Goal: Check status: Check status

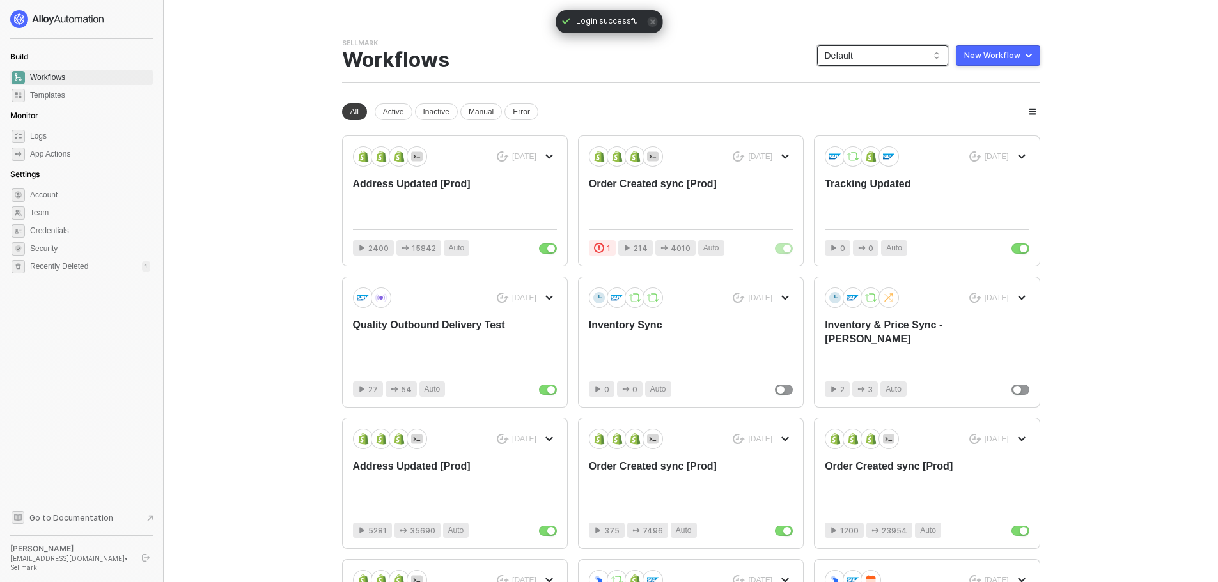
click at [846, 53] on span "Default" at bounding box center [882, 55] width 116 height 19
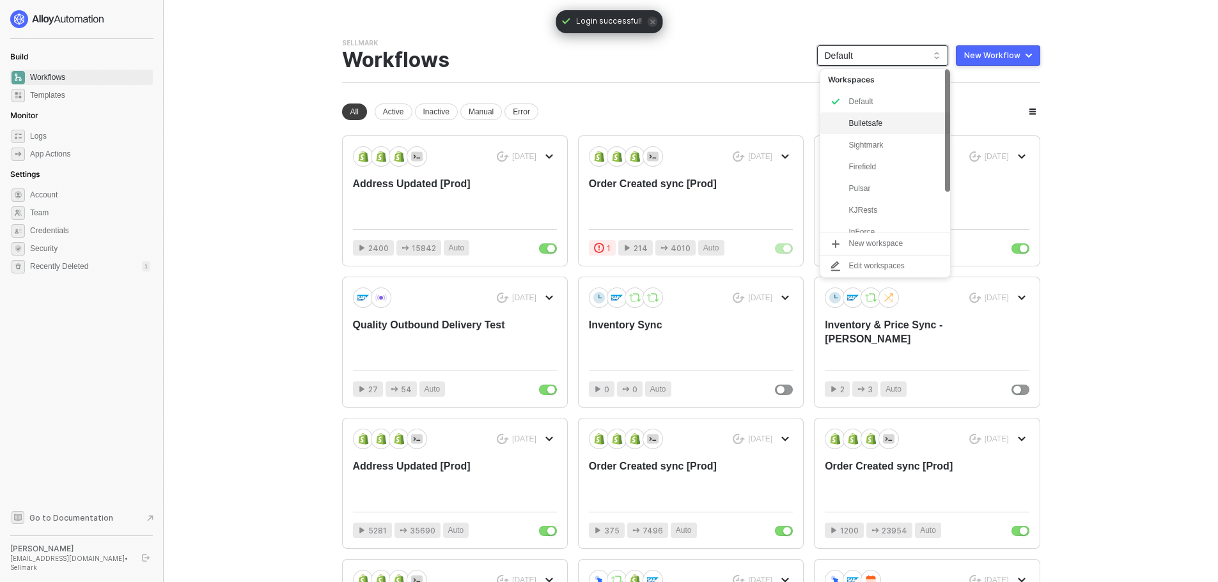
click at [862, 130] on div "Bulletsafe" at bounding box center [895, 123] width 94 height 15
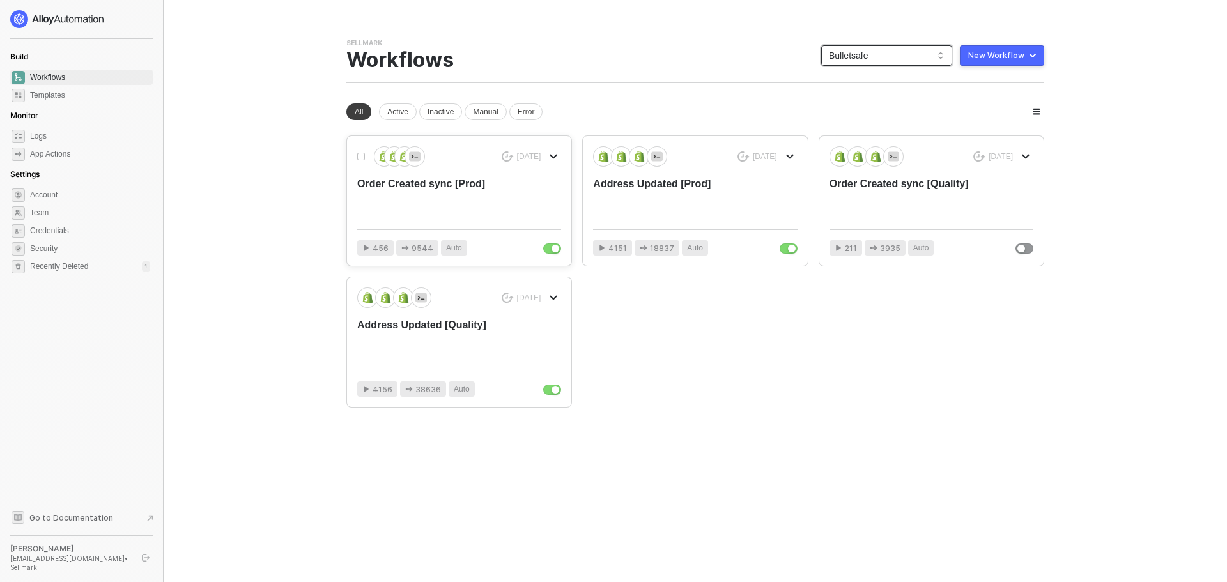
click at [456, 195] on div "Order Created sync [Prod]" at bounding box center [438, 198] width 163 height 42
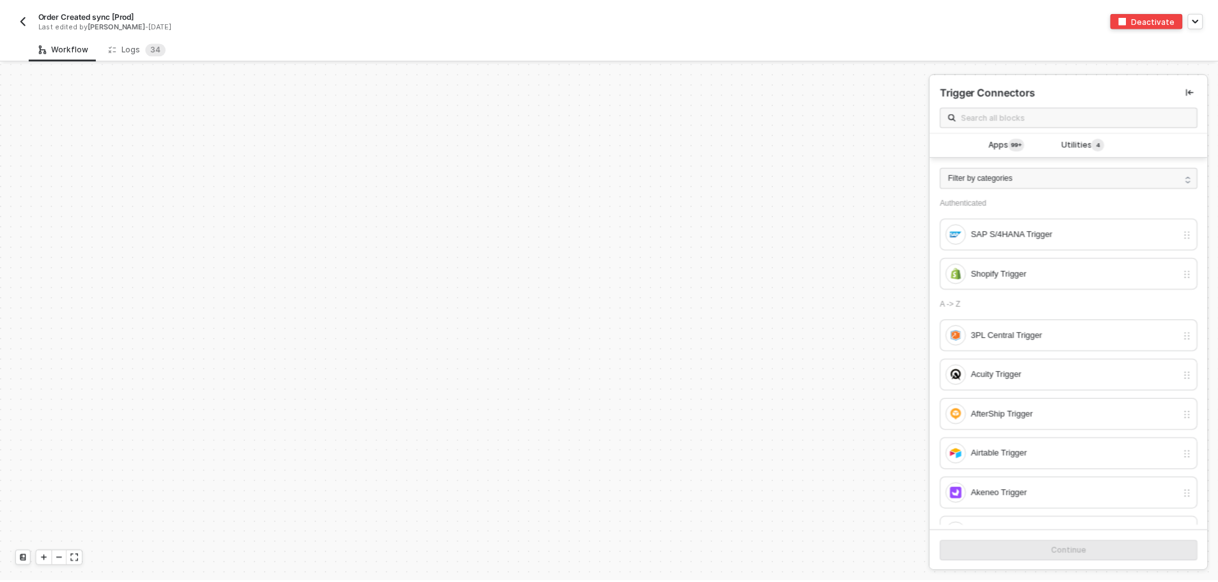
scroll to position [4323, 0]
click at [146, 52] on sup "3 4" at bounding box center [156, 48] width 20 height 13
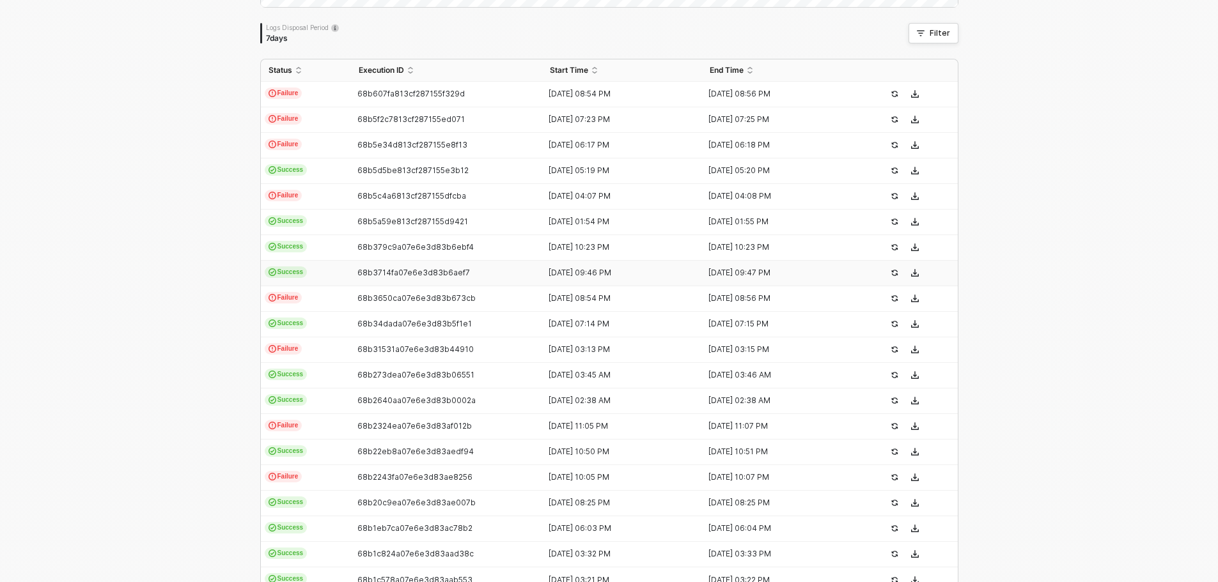
scroll to position [256, 0]
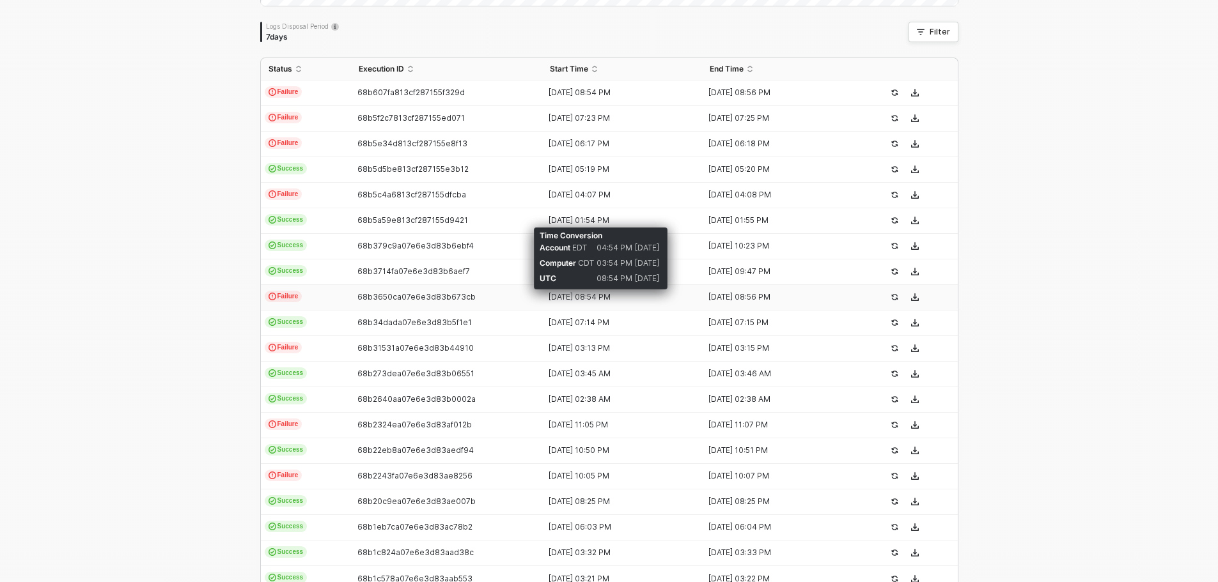
click at [565, 298] on div "30 Aug 2025 08:54 PM" at bounding box center [617, 297] width 150 height 10
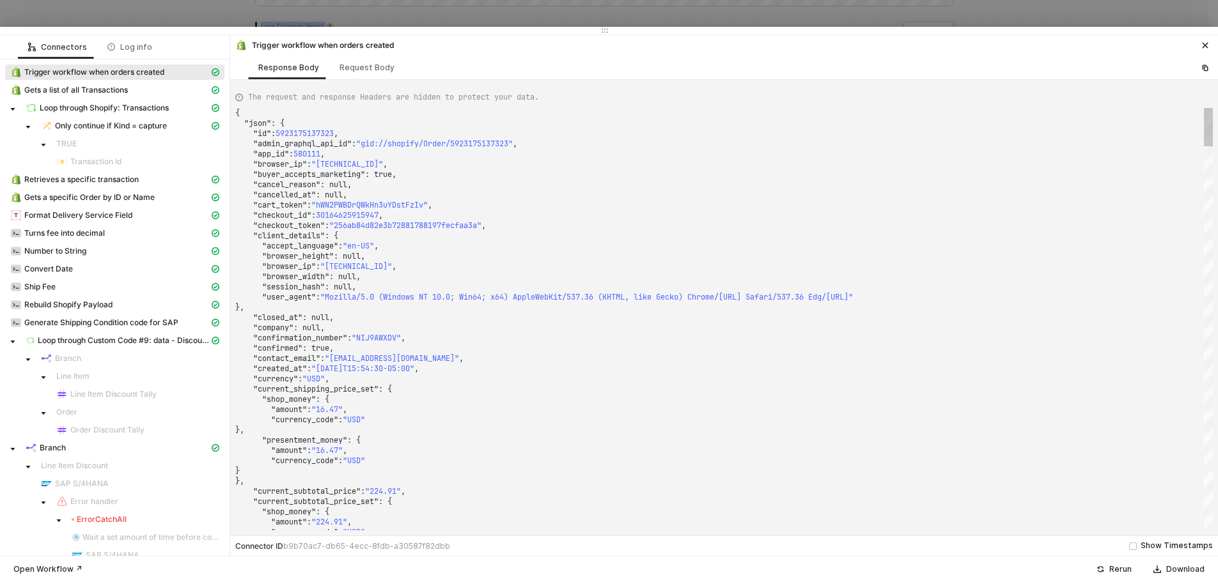
drag, startPoint x: 400, startPoint y: 206, endPoint x: 403, endPoint y: -3, distance: 209.0
click at [403, 0] on html "Alloy Order Created sync [Prod] Last edited by Blake Mitchell - 12 days ago Dea…" at bounding box center [609, 35] width 1218 height 582
click at [626, 256] on div ""browser_height" : null," at bounding box center [723, 256] width 977 height 10
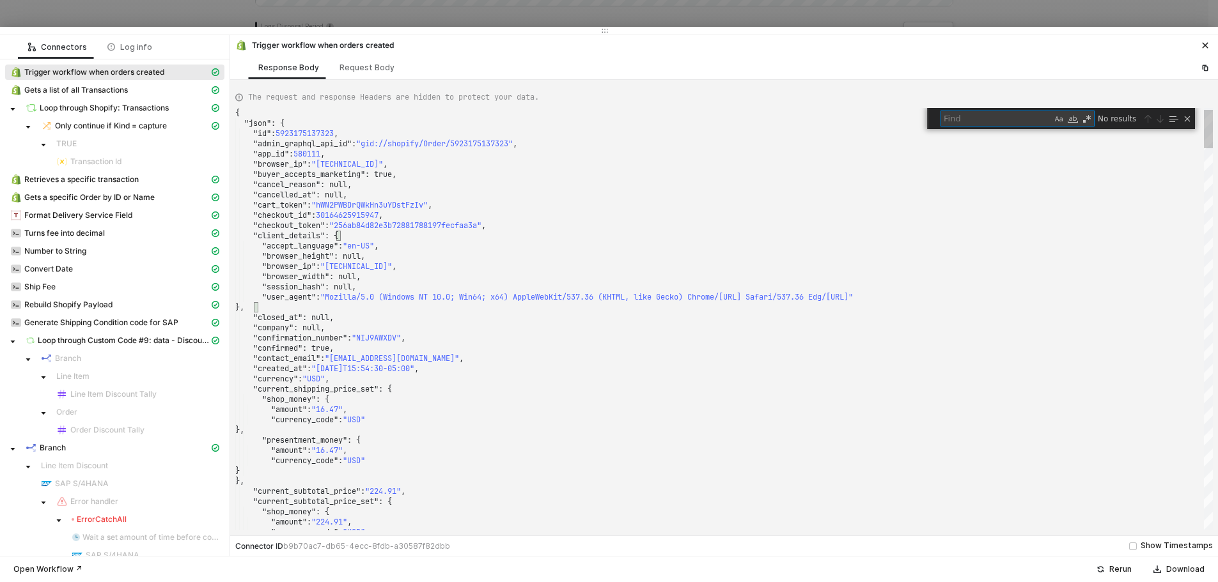
type textarea "t_status": null, "landing_site": "/?utm_term=&utm_campaign=Google Shopping Upda…"
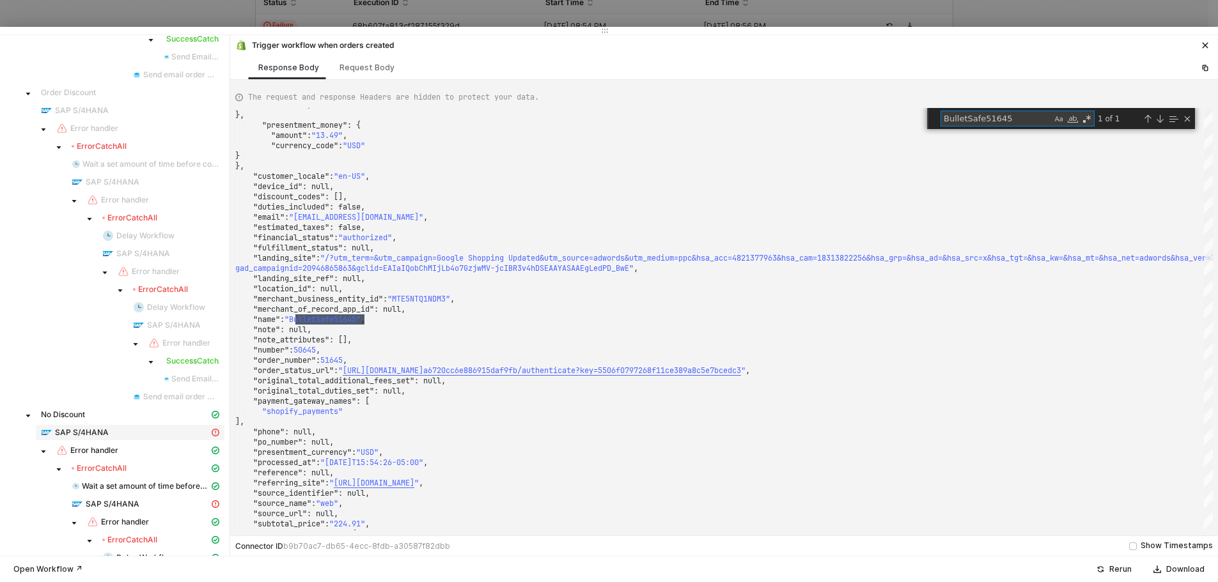
scroll to position [703, 0]
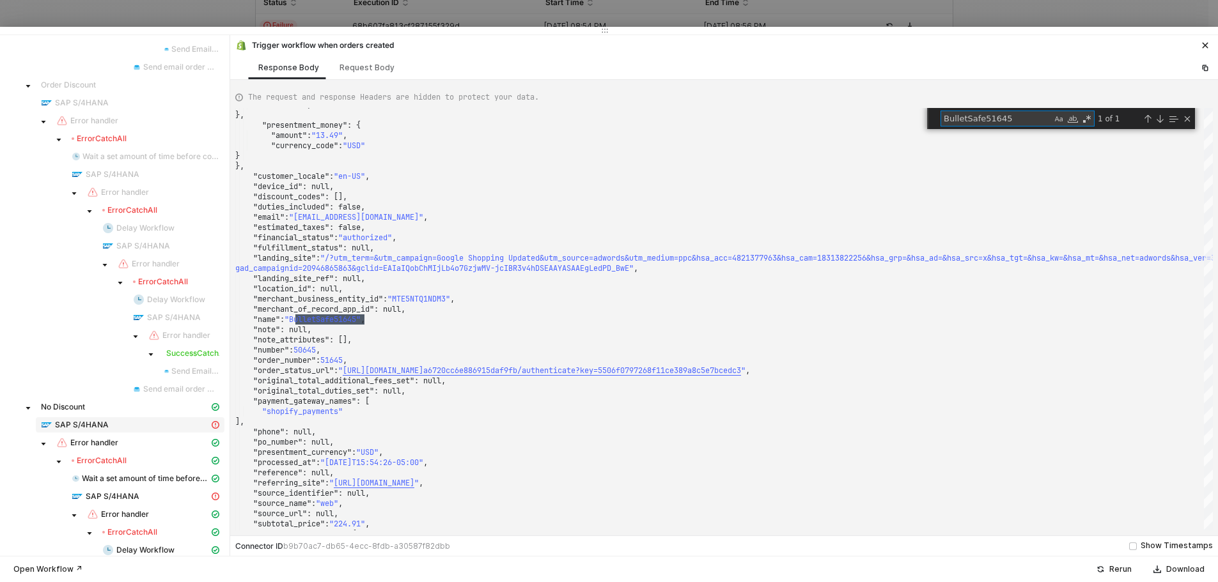
type textarea "BulletSafe51645"
click at [102, 425] on span "SAP S/4HANA" at bounding box center [82, 425] width 54 height 10
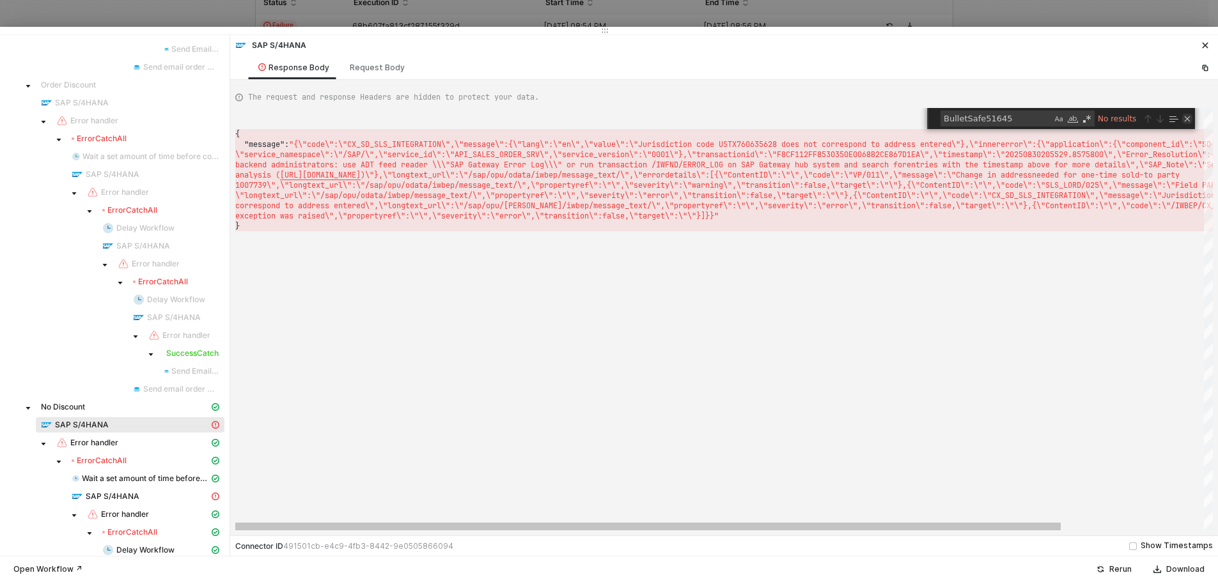
click at [1185, 118] on div "Close (Escape)" at bounding box center [1187, 119] width 10 height 10
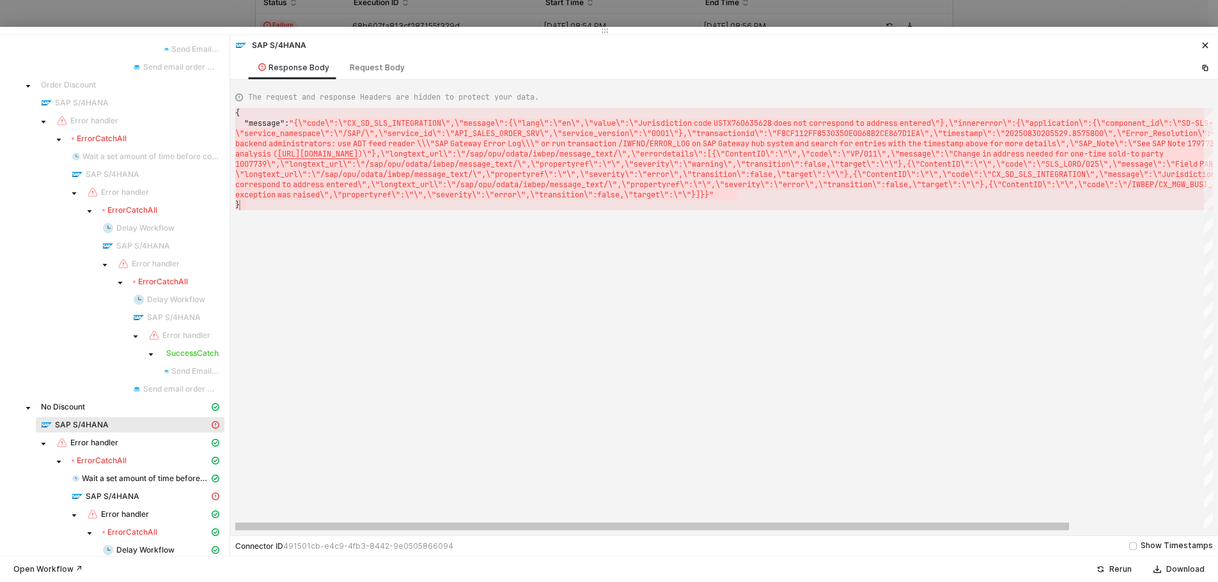
drag, startPoint x: 309, startPoint y: 125, endPoint x: 1180, endPoint y: 201, distance: 875.1
click at [871, 221] on div "{ "message" : "{\"code\":\"CX_SD_SLS_INTEGRATION\",\"message\":{ \"lang\":\"en\…" at bounding box center [802, 319] width 1135 height 422
type textarea "{ "message": "{\"code\":\"CX_SD_SLS_INTEGRATION\",\"message\":{\"lang\":\"en\",…"
drag, startPoint x: 244, startPoint y: 205, endPoint x: 233, endPoint y: 108, distance: 97.7
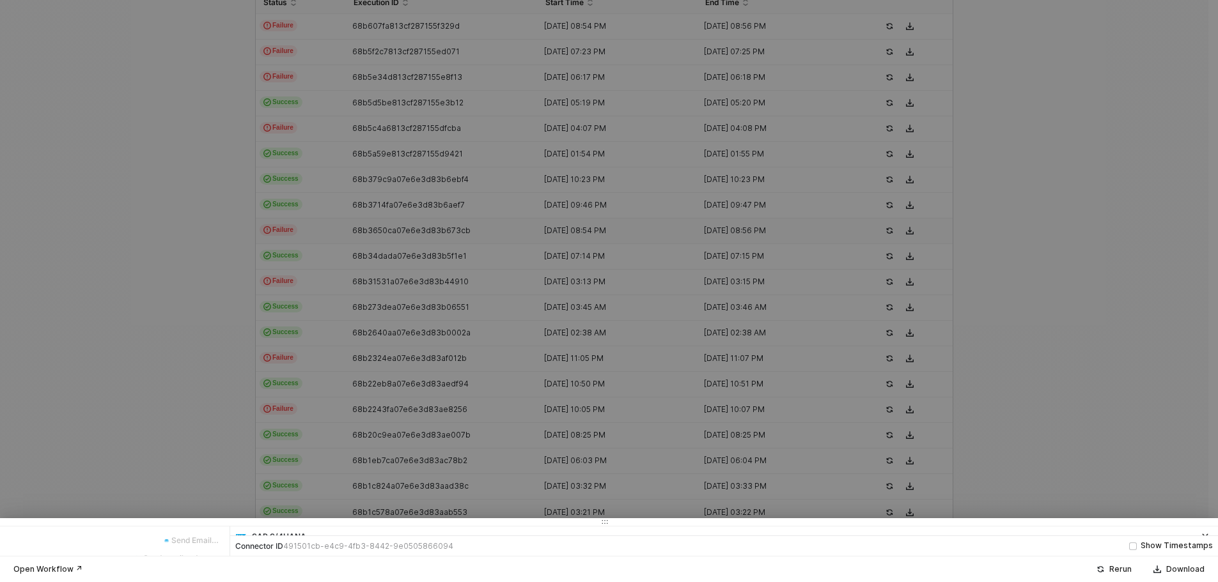
drag, startPoint x: 296, startPoint y: 32, endPoint x: 252, endPoint y: 612, distance: 581.3
click at [124, 322] on div at bounding box center [609, 291] width 1218 height 582
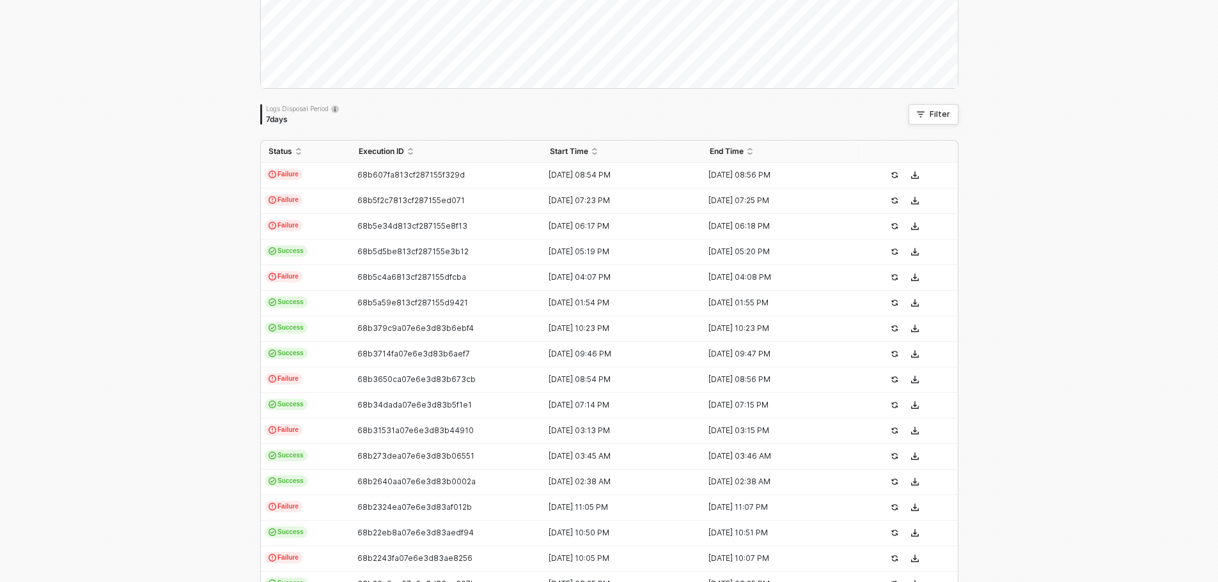
scroll to position [0, 0]
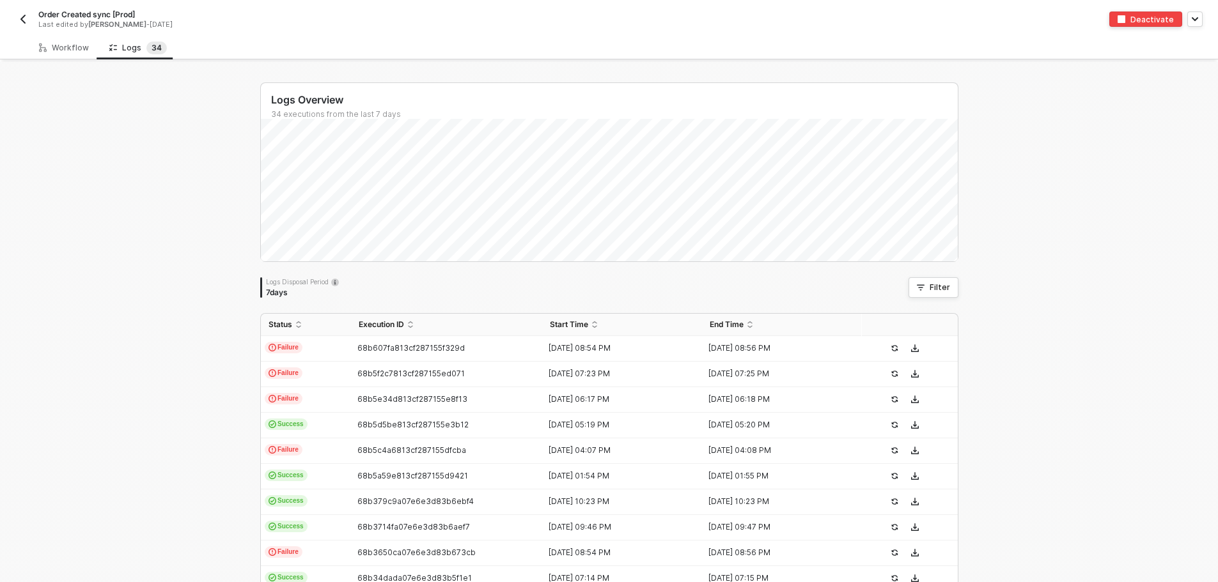
click at [22, 20] on img "button" at bounding box center [23, 19] width 10 height 10
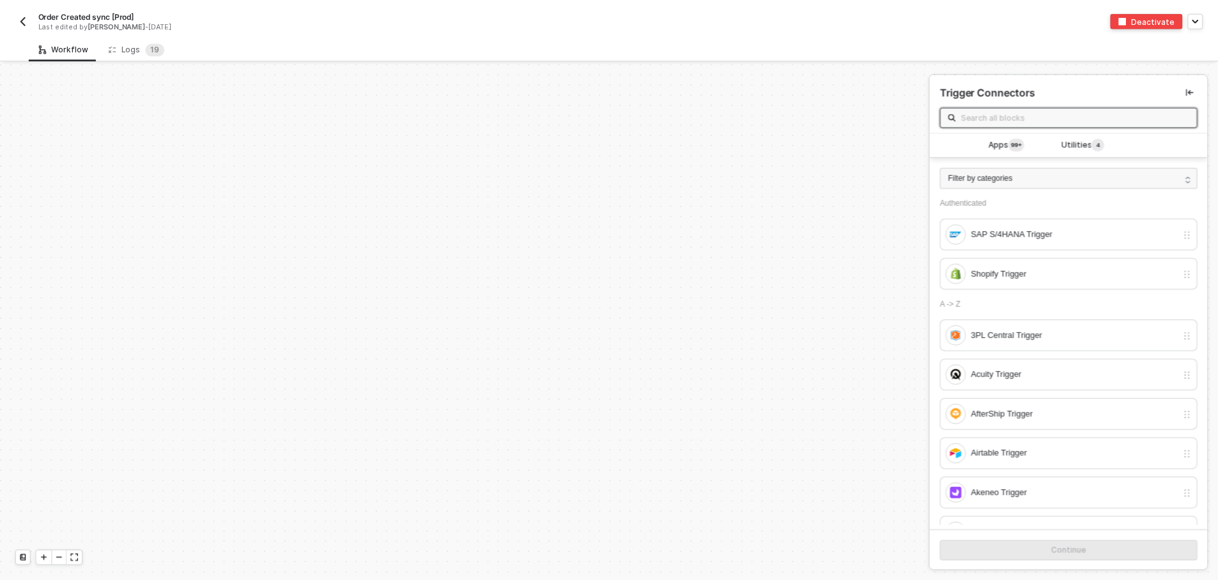
scroll to position [4323, 0]
click at [120, 50] on div "Logs 1 9" at bounding box center [137, 48] width 56 height 13
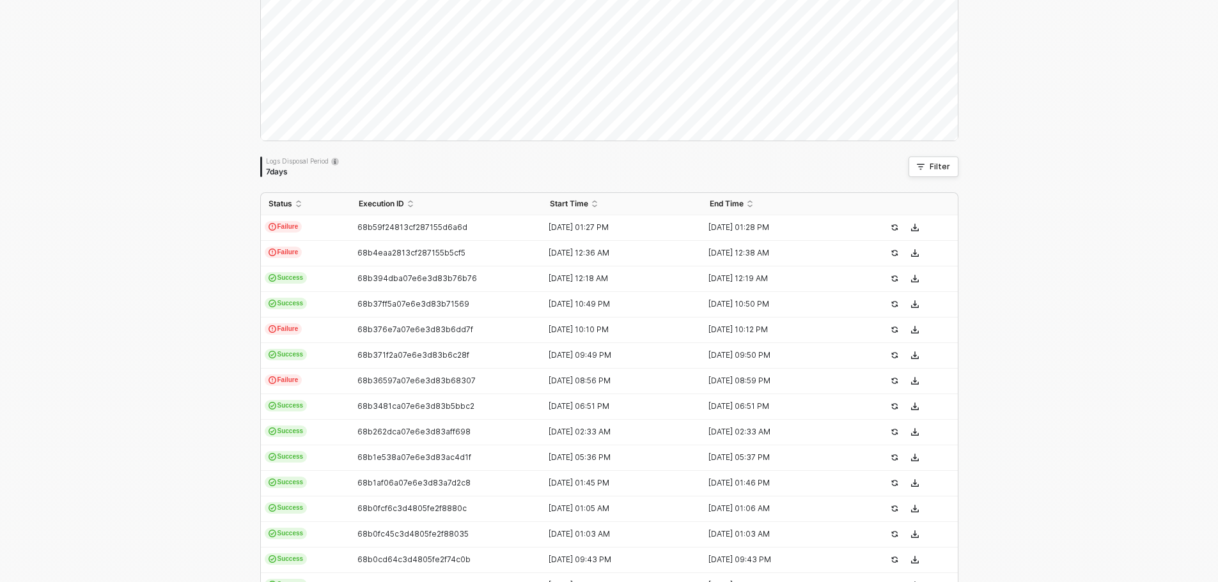
scroll to position [192, 0]
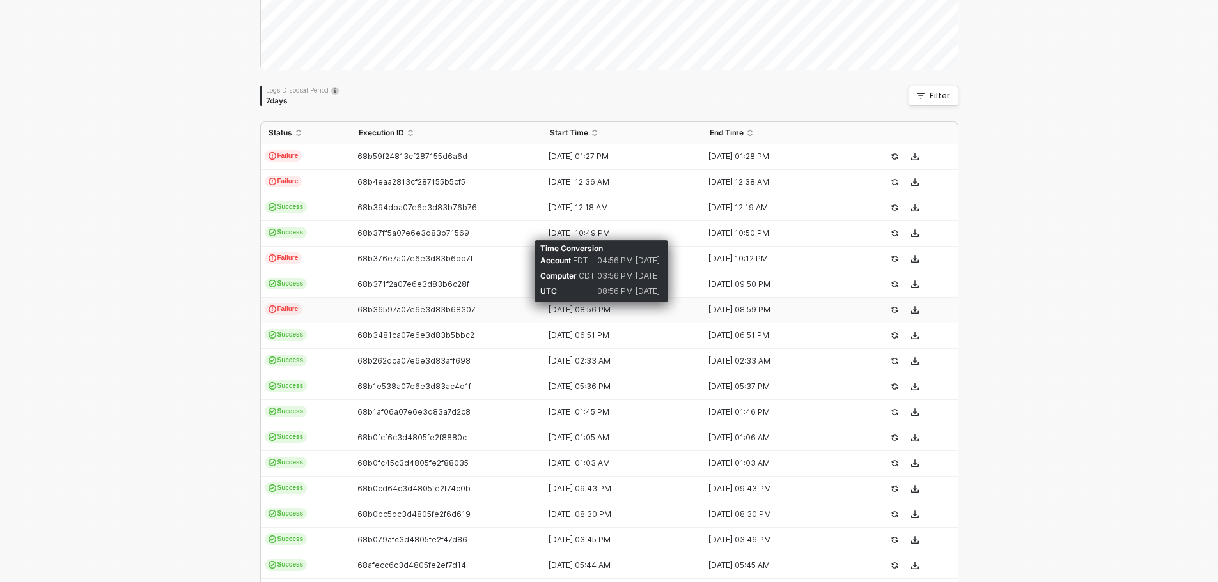
click at [599, 309] on div "30 Aug 2025 08:56 PM" at bounding box center [617, 310] width 150 height 10
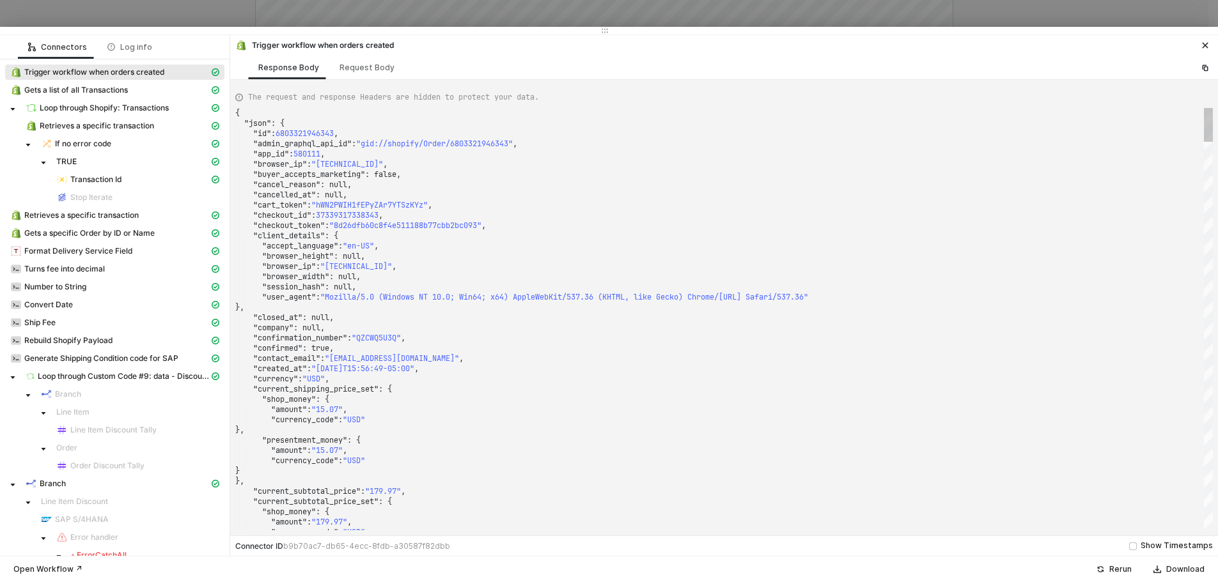
drag, startPoint x: 237, startPoint y: 201, endPoint x: 245, endPoint y: -25, distance: 226.4
click at [245, 0] on html "Alloy Order Created sync [Prod] Last edited by Blake Mitchell - 12 days ago Dea…" at bounding box center [609, 99] width 1218 height 582
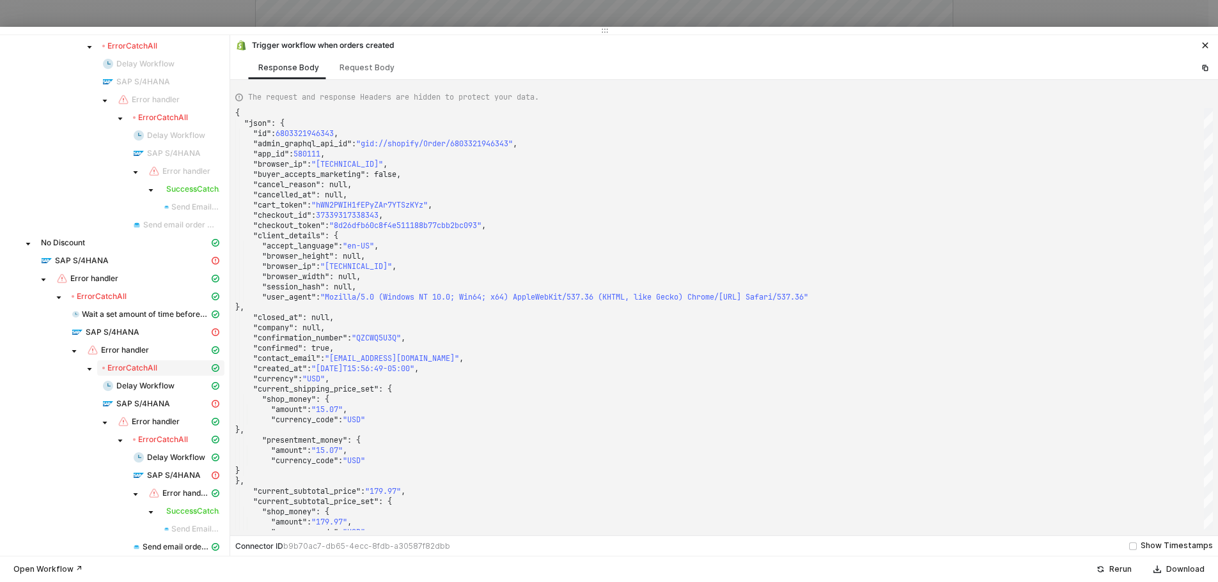
scroll to position [909, 0]
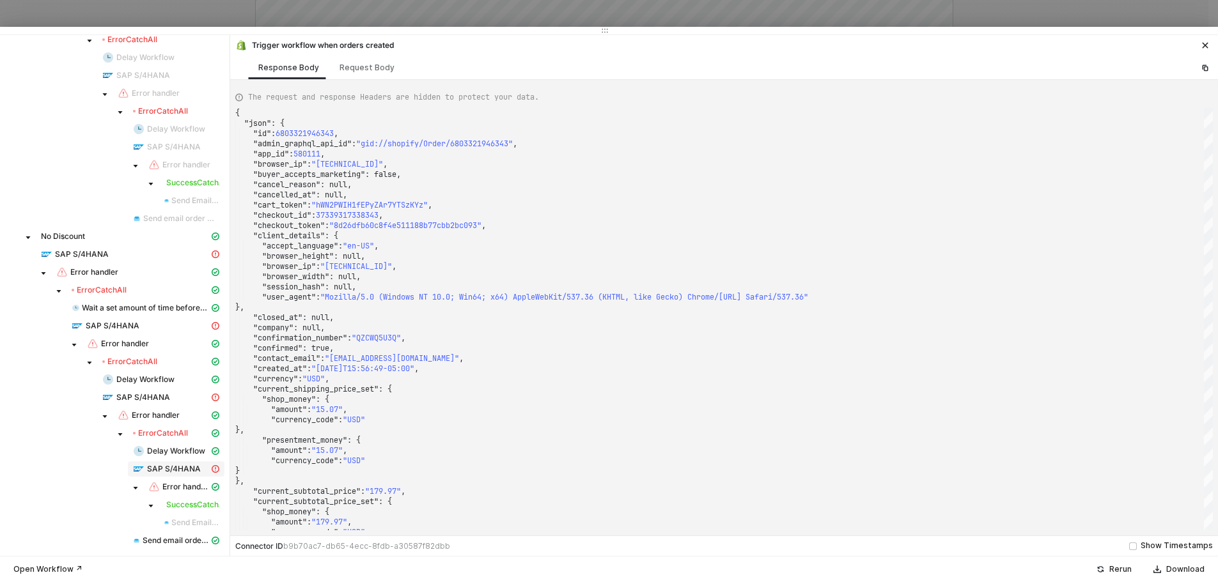
click at [160, 468] on span "SAP S/4HANA" at bounding box center [174, 469] width 54 height 10
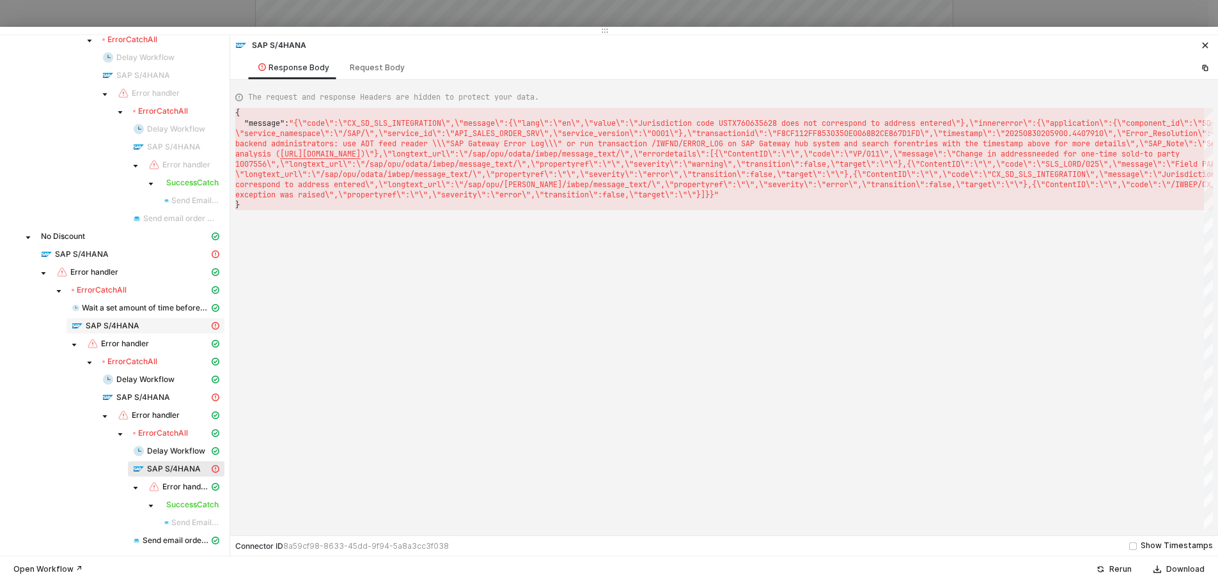
click at [119, 320] on div "SAP S/4HANA" at bounding box center [140, 326] width 137 height 12
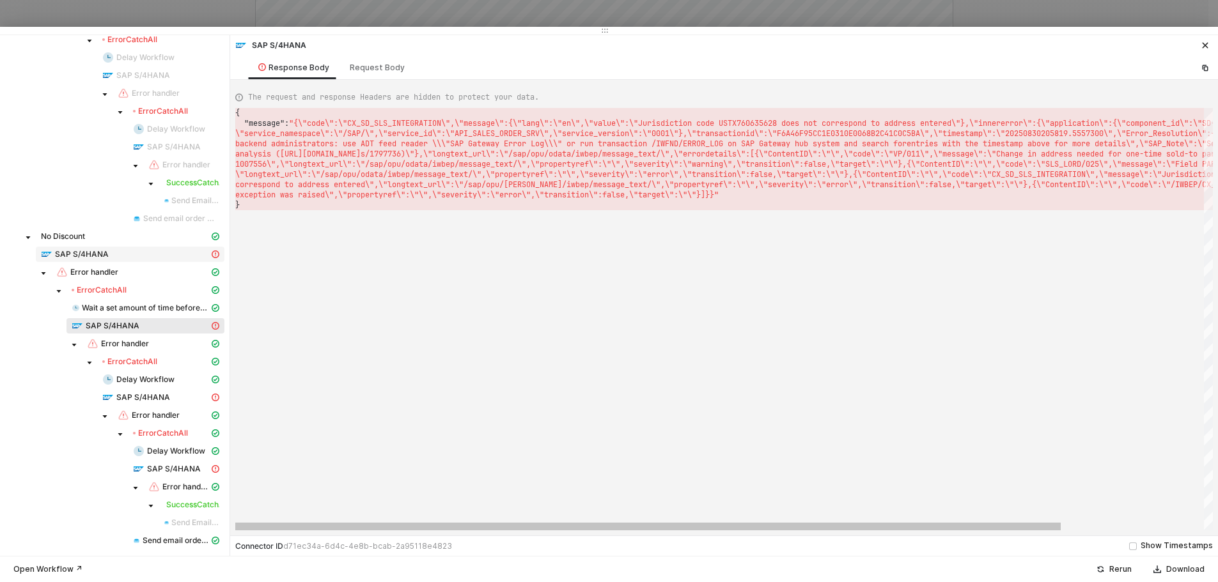
click at [99, 250] on span "SAP S/4HANA" at bounding box center [82, 254] width 54 height 10
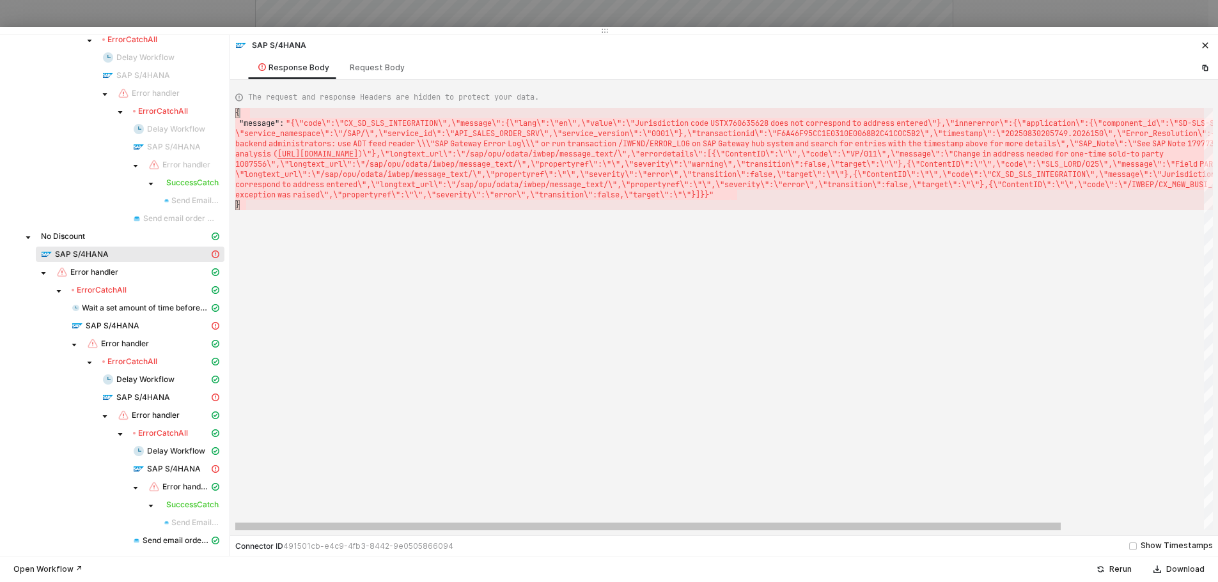
type textarea "{ "message": "{\"code\":\"CX_SD_SLS_INTEGRATION\",\"message\":{\"lang\":\"en\",…"
drag, startPoint x: 681, startPoint y: 203, endPoint x: 235, endPoint y: 104, distance: 456.4
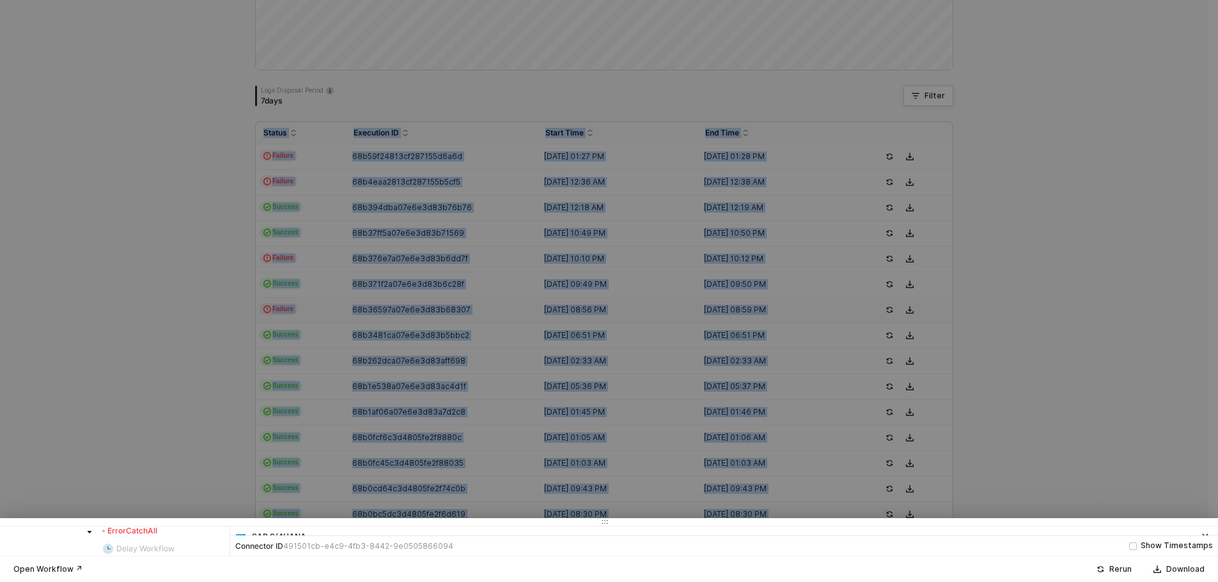
drag, startPoint x: 240, startPoint y: 31, endPoint x: 210, endPoint y: 612, distance: 581.7
click at [210, 391] on html "Alloy Order Created sync [Prod] Last edited by Blake Mitchell - 12 days ago Dea…" at bounding box center [609, 99] width 1218 height 582
click at [194, 495] on div at bounding box center [609, 291] width 1218 height 582
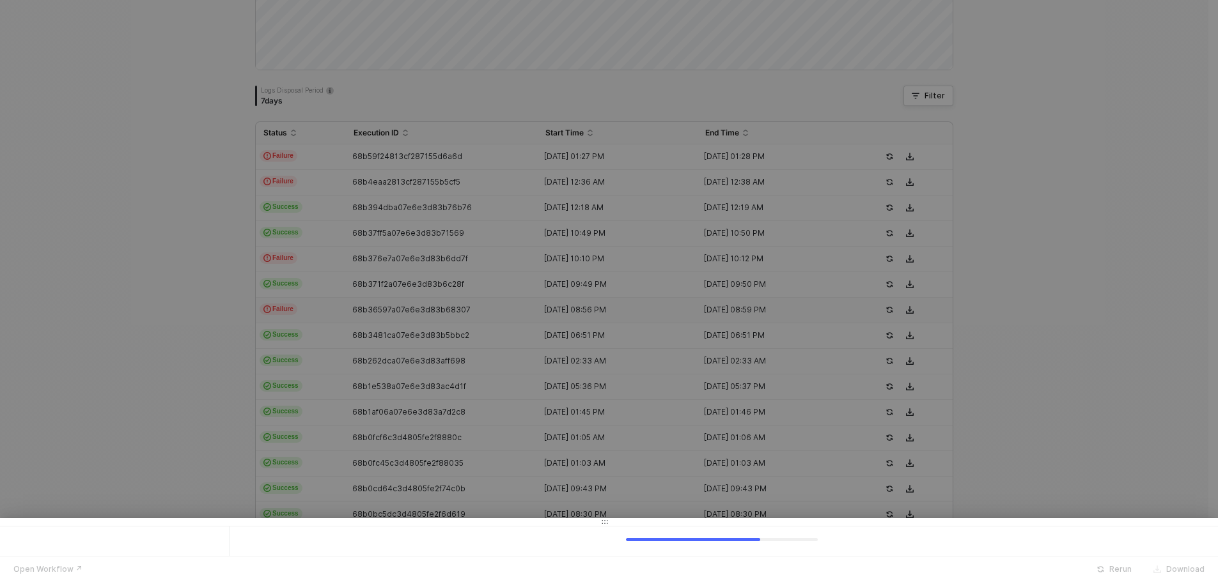
scroll to position [0, 0]
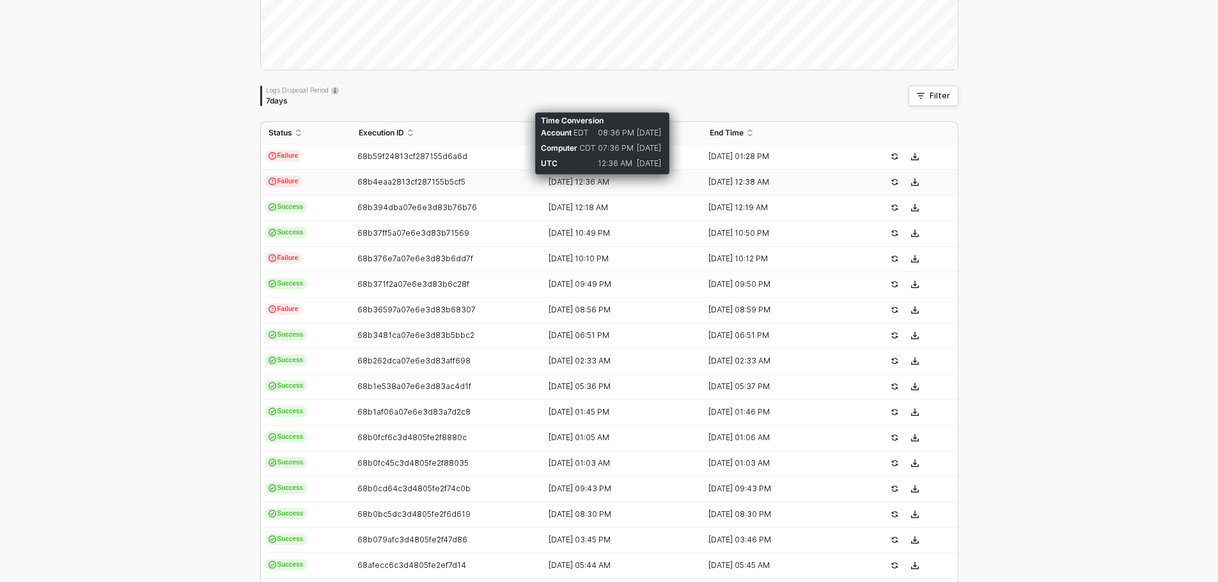
click at [560, 182] on div "01 Sep 2025 12:36 AM" at bounding box center [617, 182] width 150 height 10
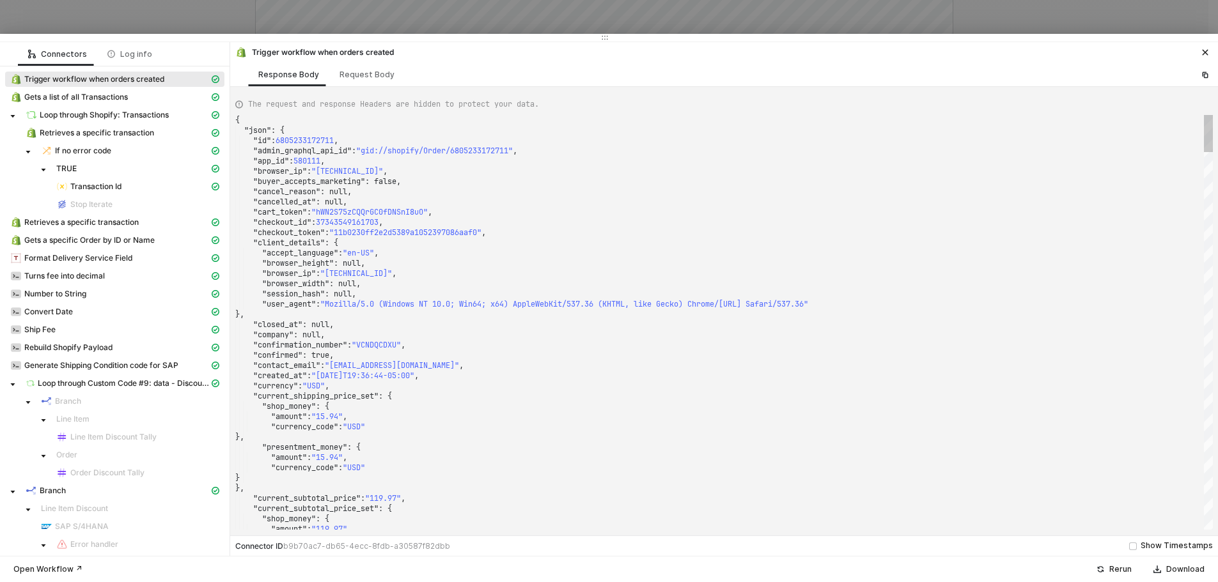
drag, startPoint x: 426, startPoint y: 525, endPoint x: 380, endPoint y: 34, distance: 493.7
click at [380, 34] on div at bounding box center [609, 38] width 1218 height 8
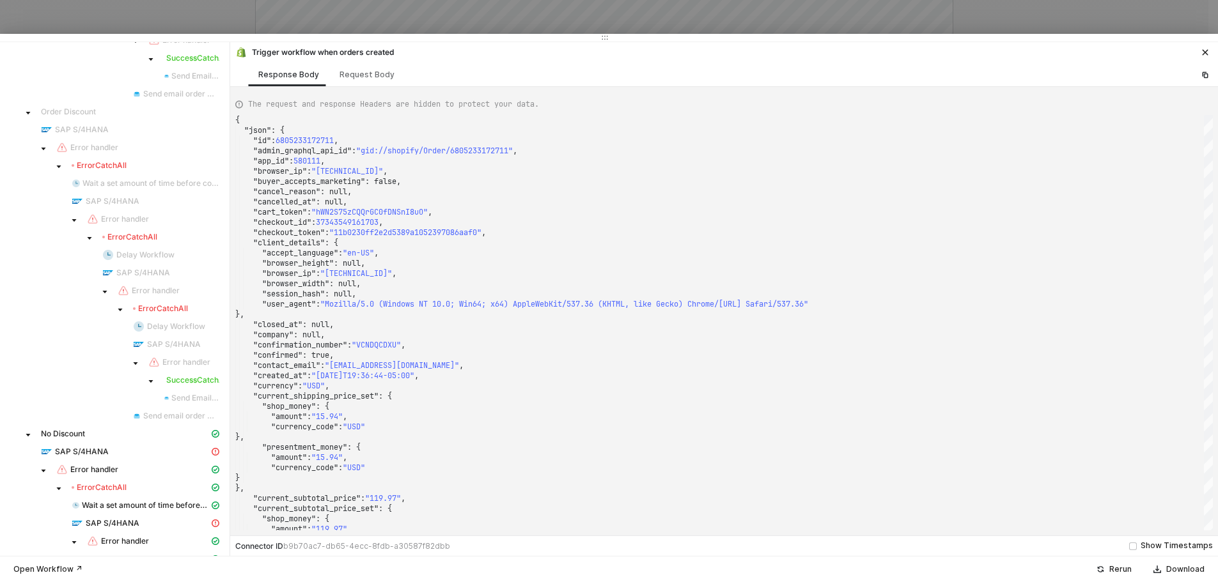
scroll to position [895, 0]
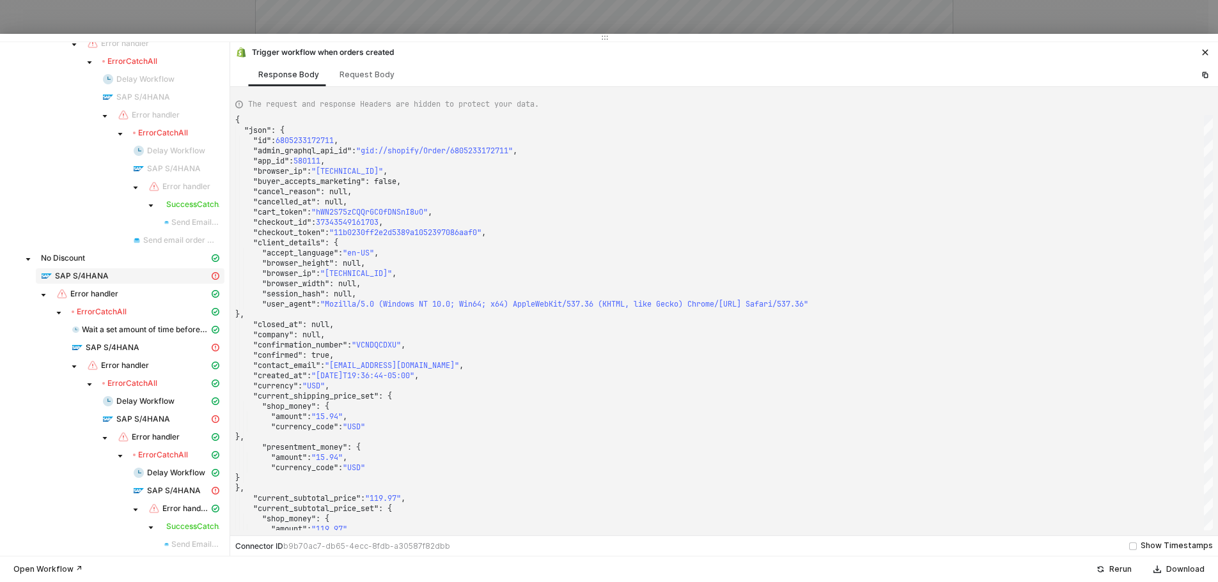
click at [107, 274] on span "SAP S/4HANA" at bounding box center [82, 276] width 54 height 10
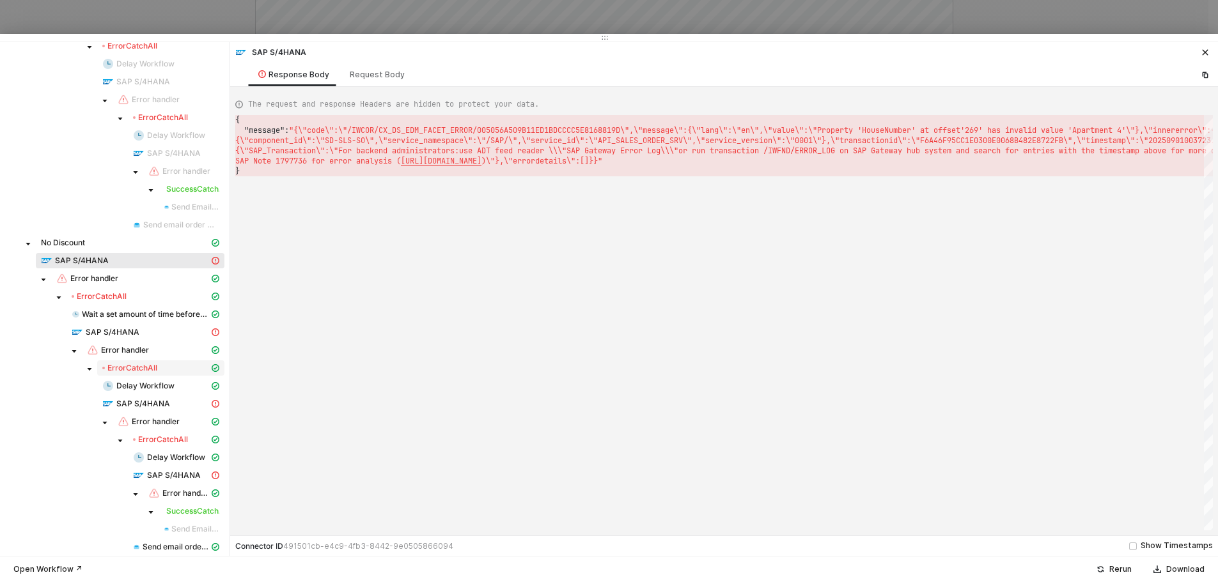
scroll to position [917, 0]
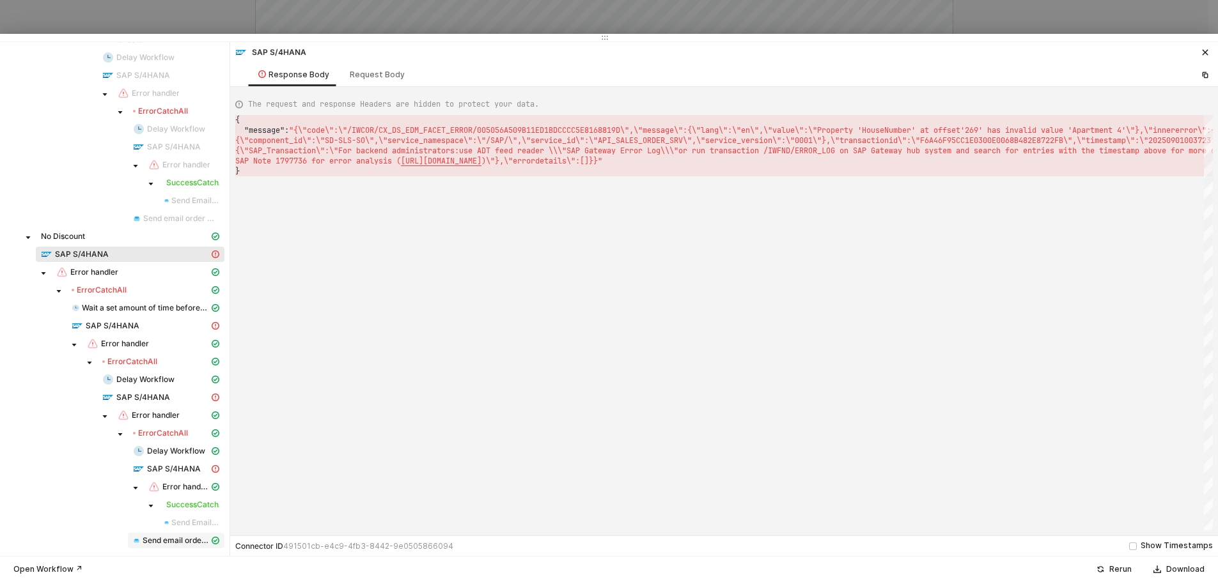
click at [176, 541] on span "Send email order was not created" at bounding box center [176, 541] width 66 height 10
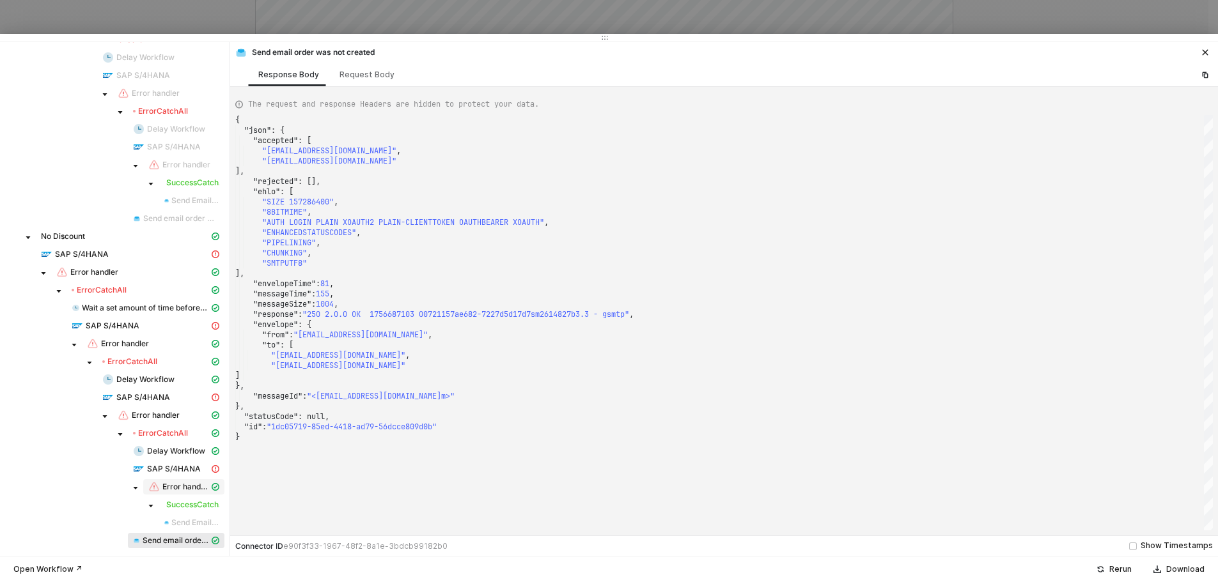
click at [176, 484] on span "Error handler" at bounding box center [185, 487] width 47 height 10
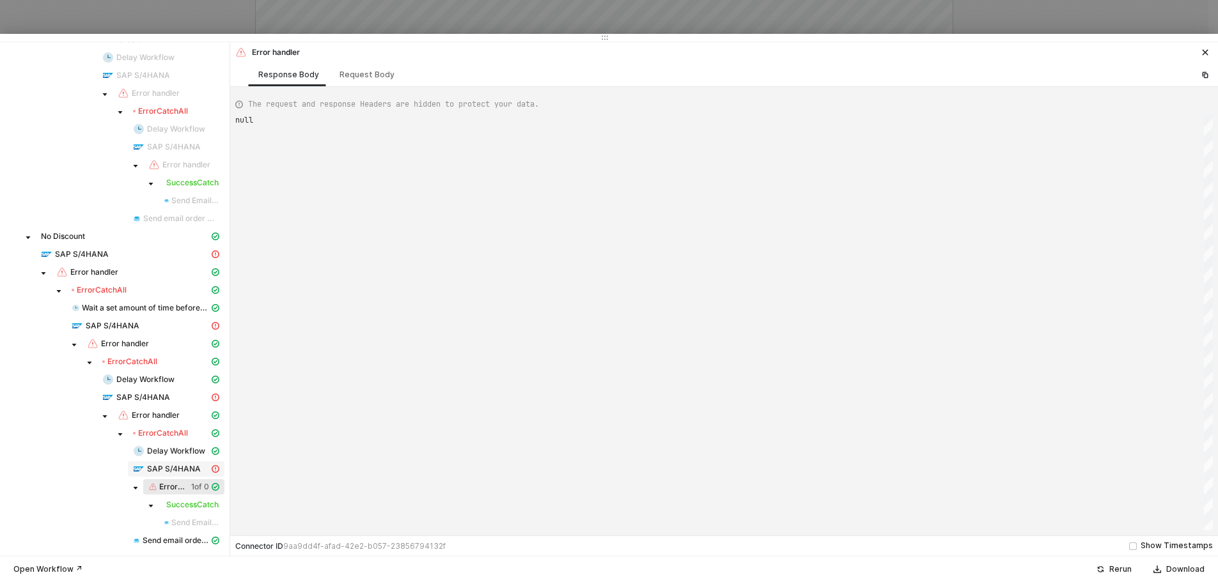
click at [177, 472] on span "SAP S/4HANA" at bounding box center [174, 469] width 54 height 10
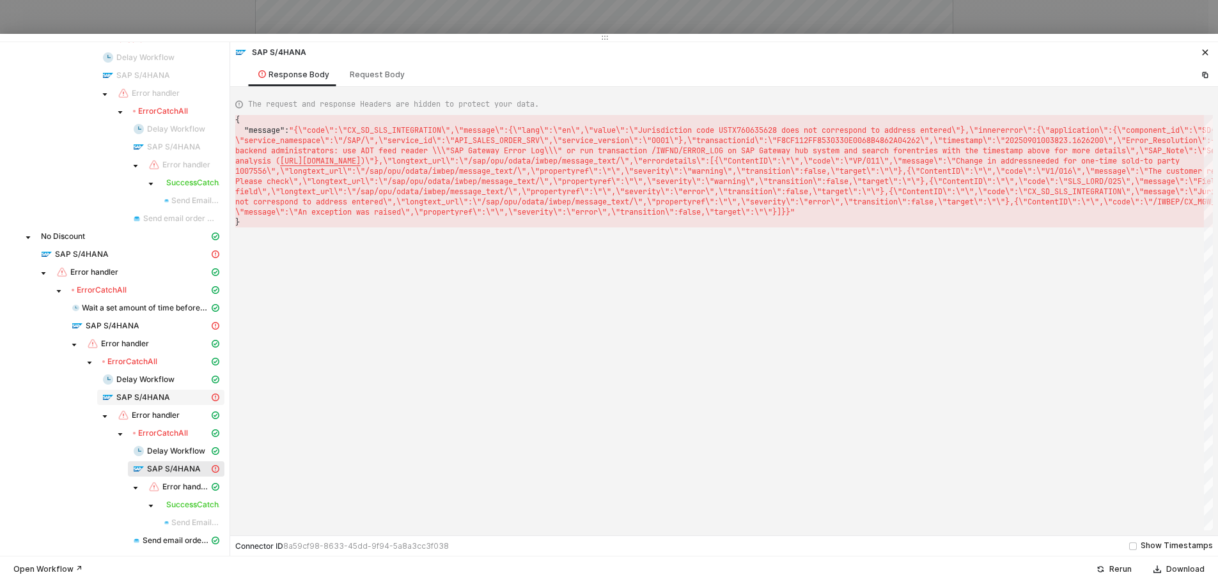
click at [143, 398] on span "SAP S/4HANA" at bounding box center [143, 397] width 54 height 10
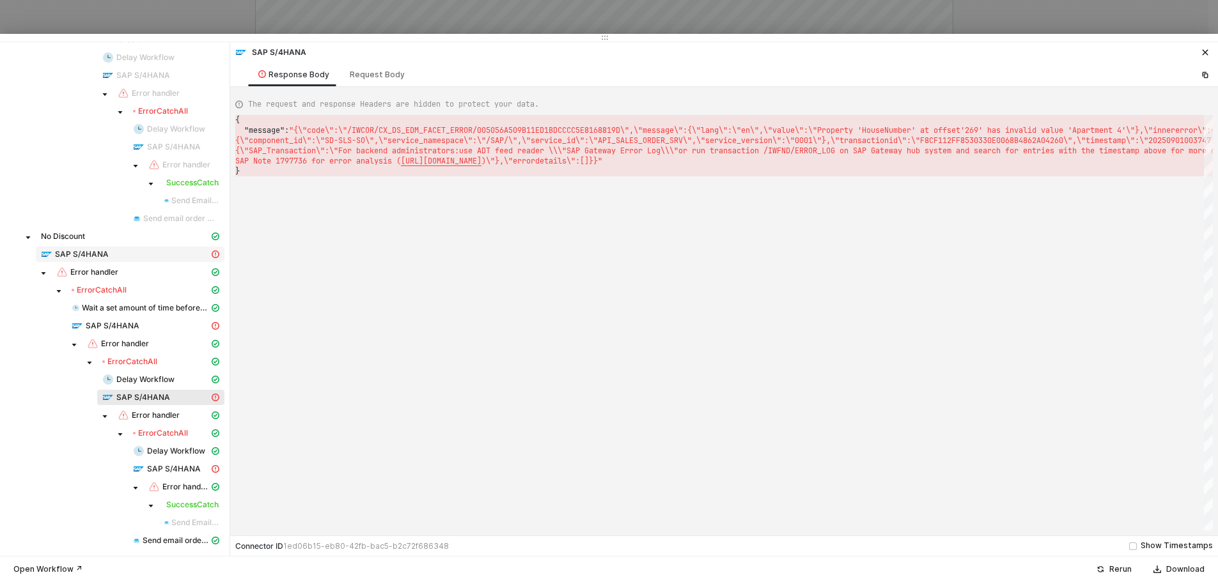
click at [110, 254] on div "SAP S/4HANA" at bounding box center [125, 255] width 168 height 12
click at [130, 328] on span "SAP S/4HANA" at bounding box center [113, 326] width 54 height 10
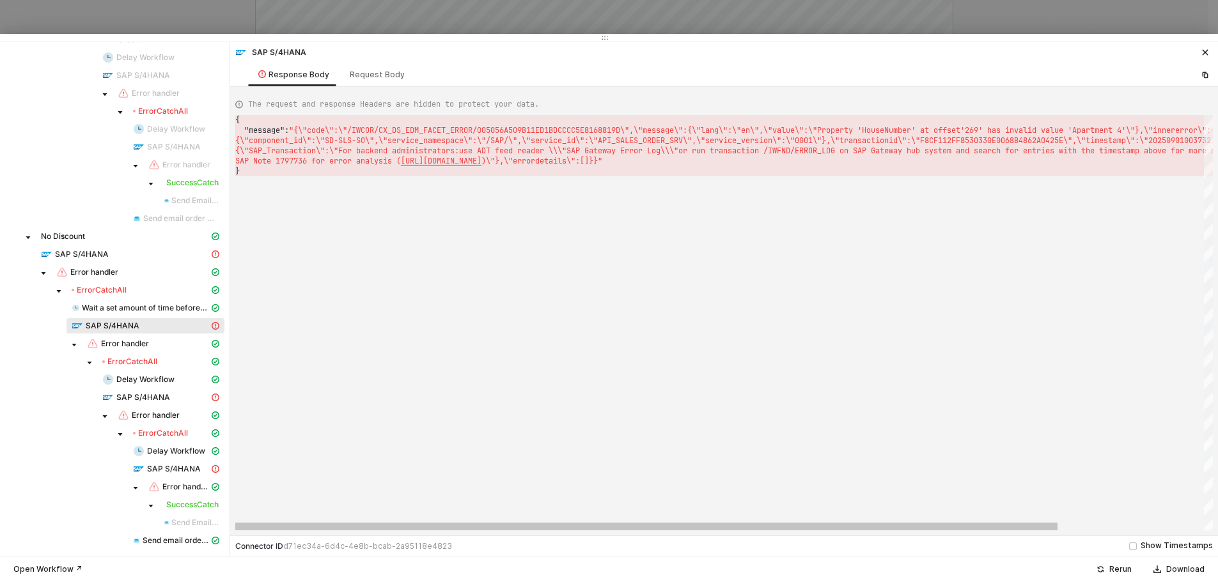
scroll to position [0, 2291]
type textarea "{ "message": "{\"code\":\"/IWCOR/CX_DS_EDM_FACET_ERROR/005056A509B11ED1BDCCCC5E…"
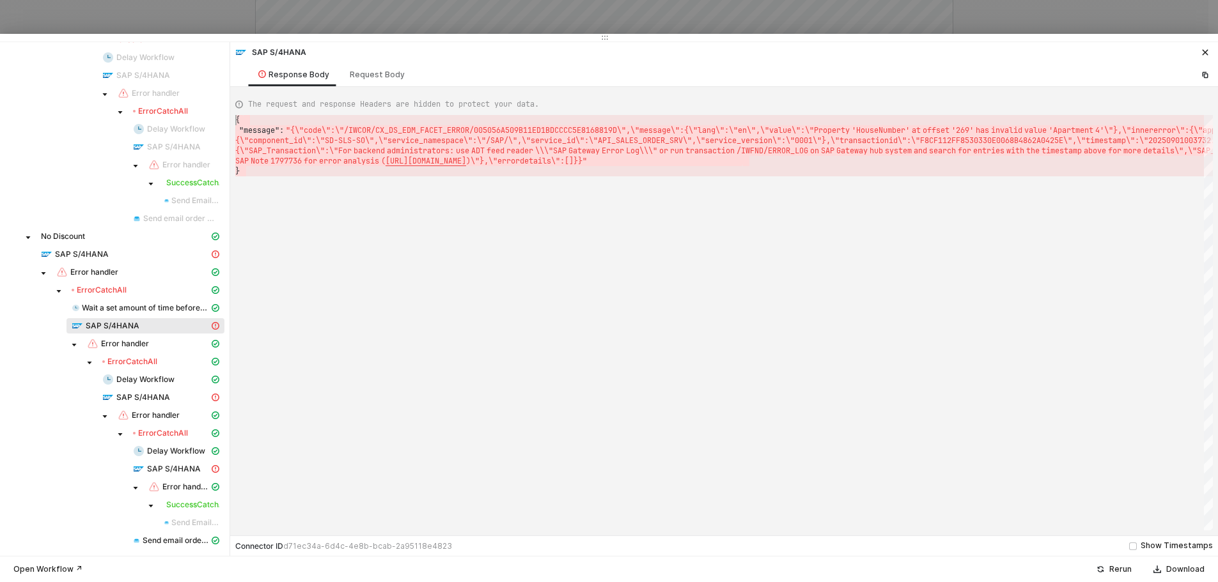
drag, startPoint x: 244, startPoint y: 168, endPoint x: 231, endPoint y: 113, distance: 56.4
